Goal: Learn about a topic

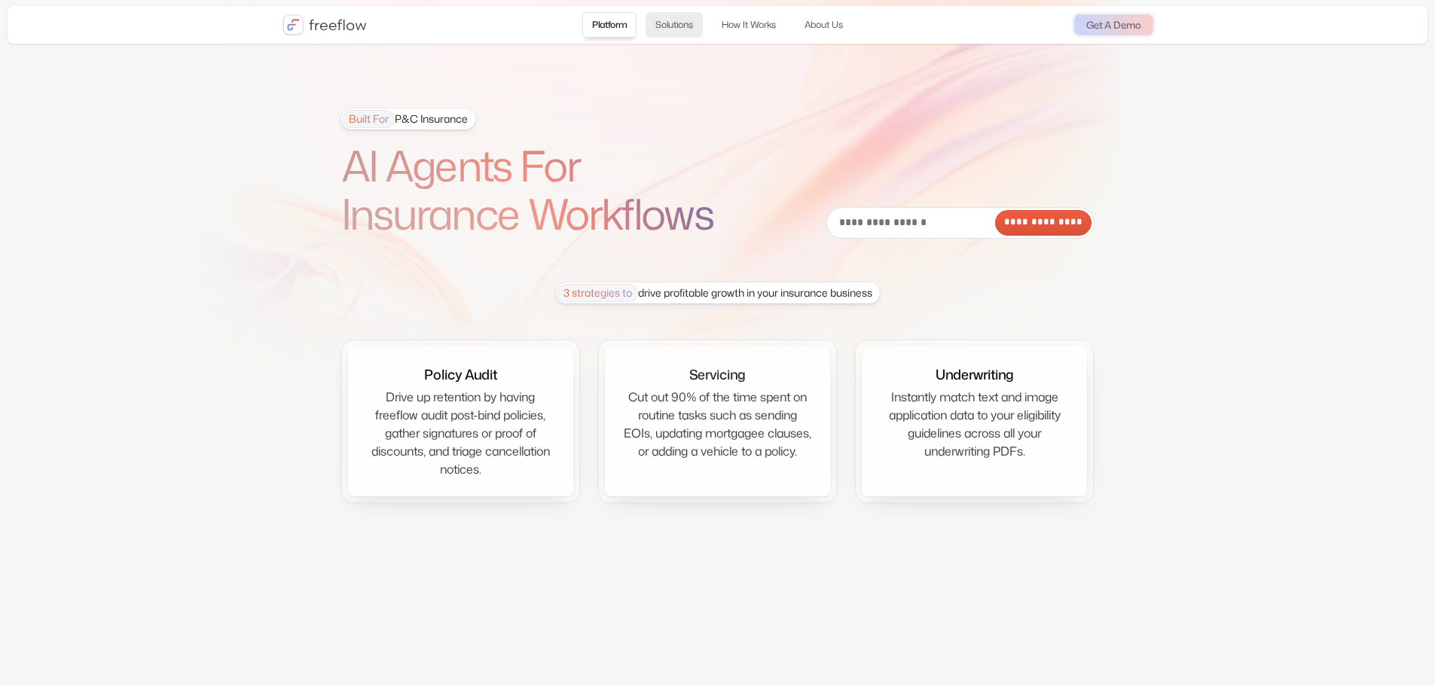
click at [667, 23] on link "Solutions" at bounding box center [674, 25] width 57 height 26
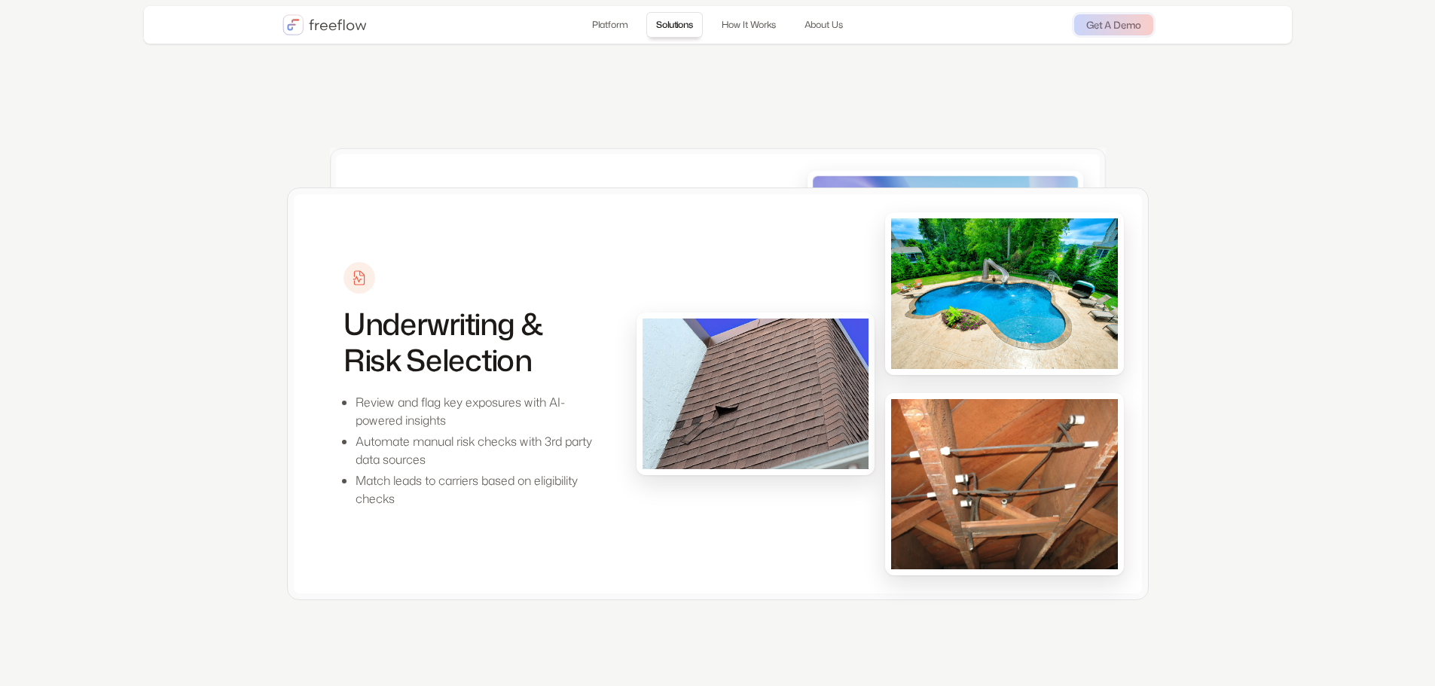
scroll to position [835, 0]
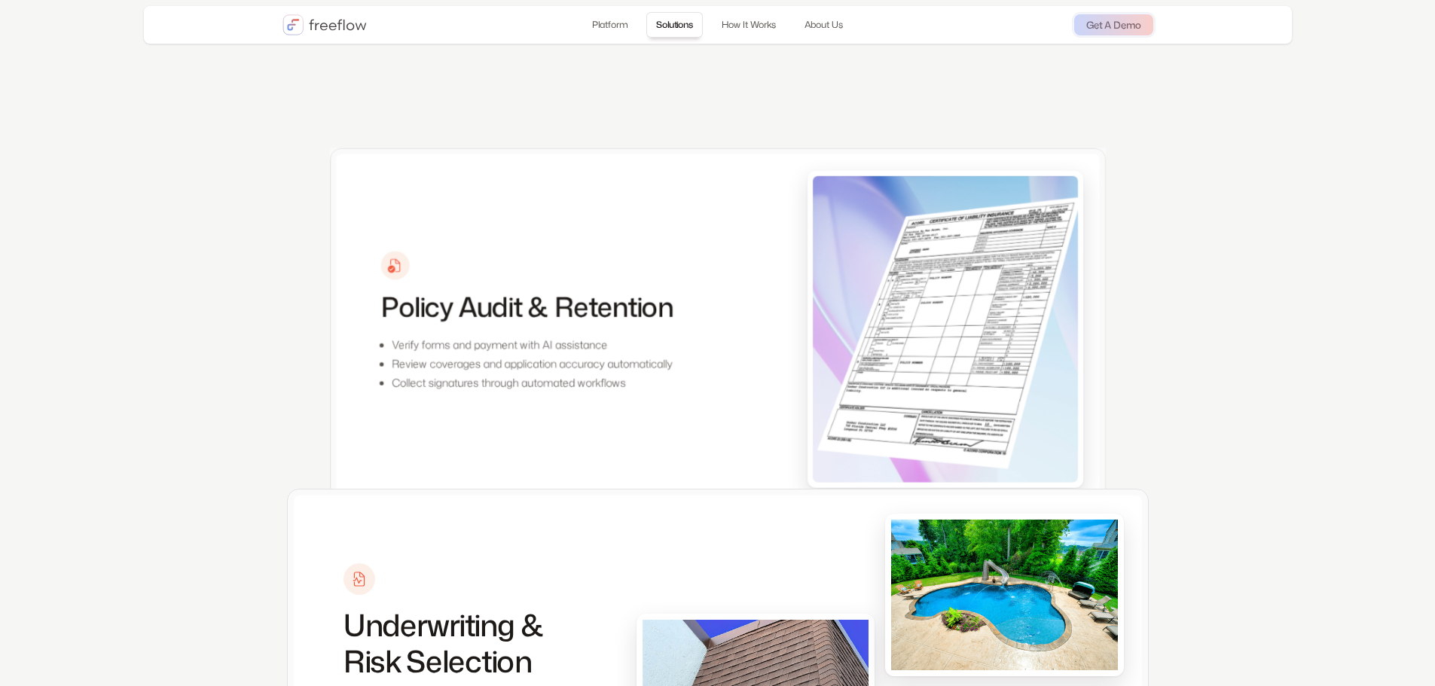
click at [319, 11] on div "Platform Solutions How It Works About Us Login Get A Demo" at bounding box center [718, 25] width 1148 height 38
click at [315, 24] on img "home" at bounding box center [325, 24] width 84 height 21
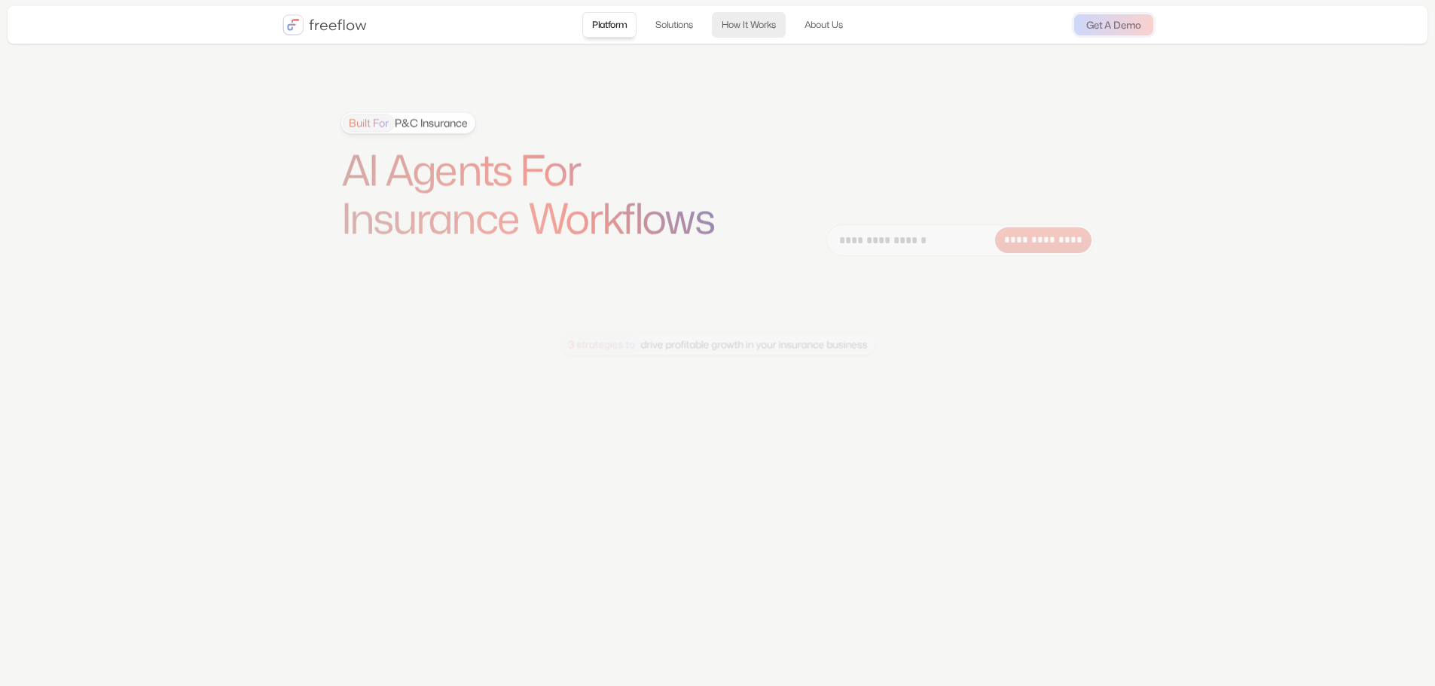
click at [747, 24] on link "How It Works" at bounding box center [749, 25] width 74 height 26
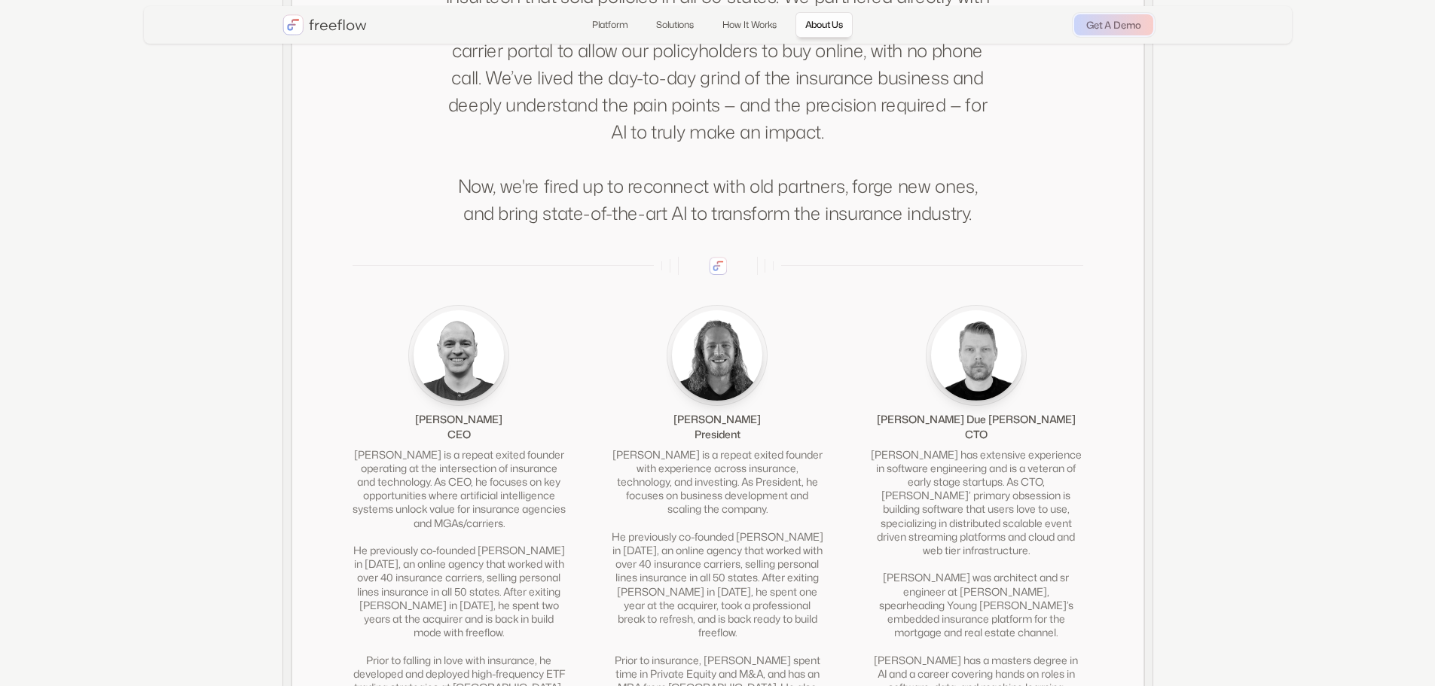
scroll to position [3333, 0]
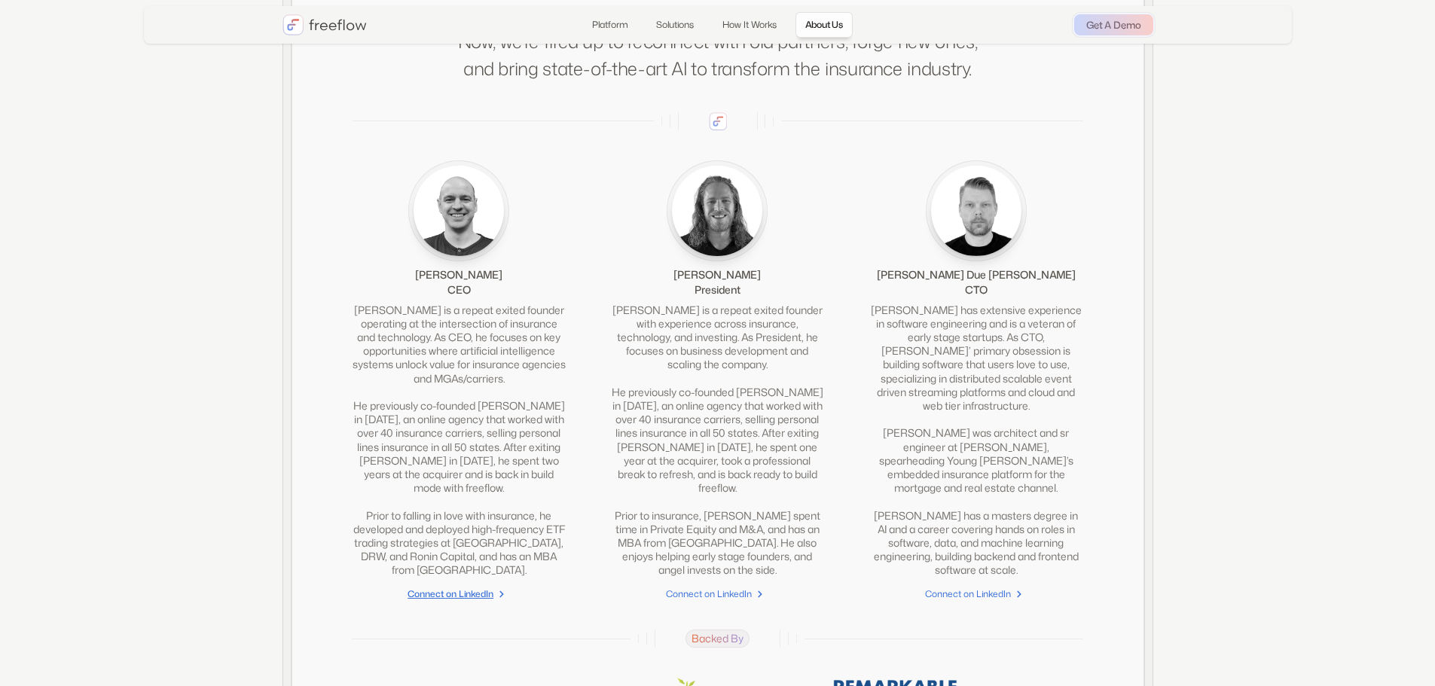
click at [487, 602] on div "Connect on LinkedIn" at bounding box center [451, 594] width 86 height 15
click at [688, 602] on div "Connect on LinkedIn" at bounding box center [709, 594] width 86 height 15
